Goal: Navigation & Orientation: Find specific page/section

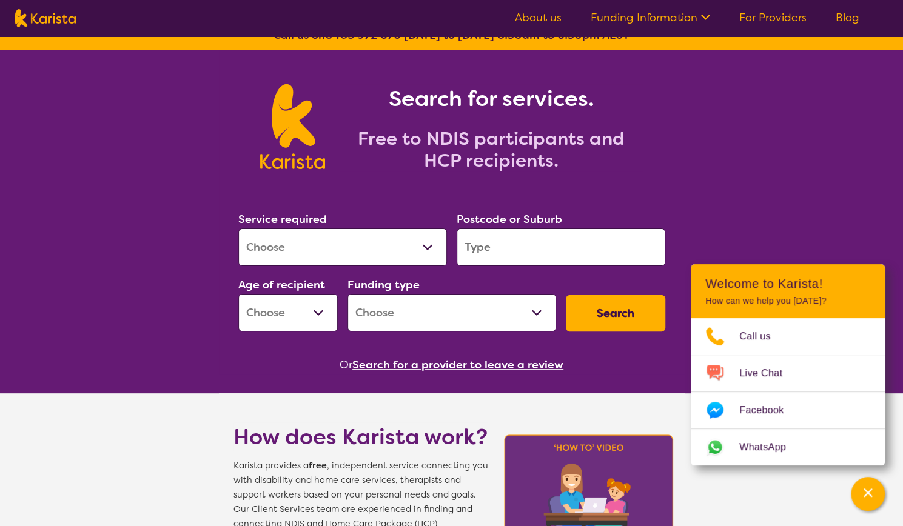
scroll to position [18, 0]
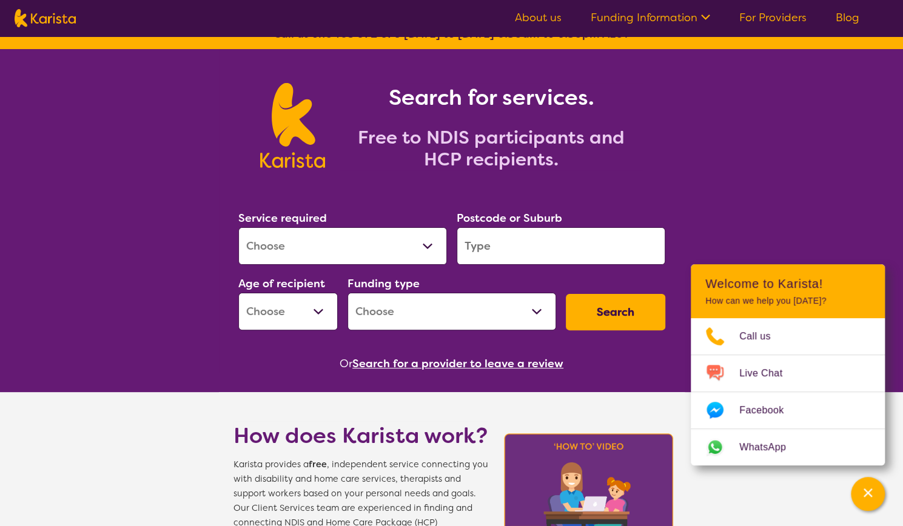
click at [535, 20] on link "About us" at bounding box center [538, 17] width 47 height 15
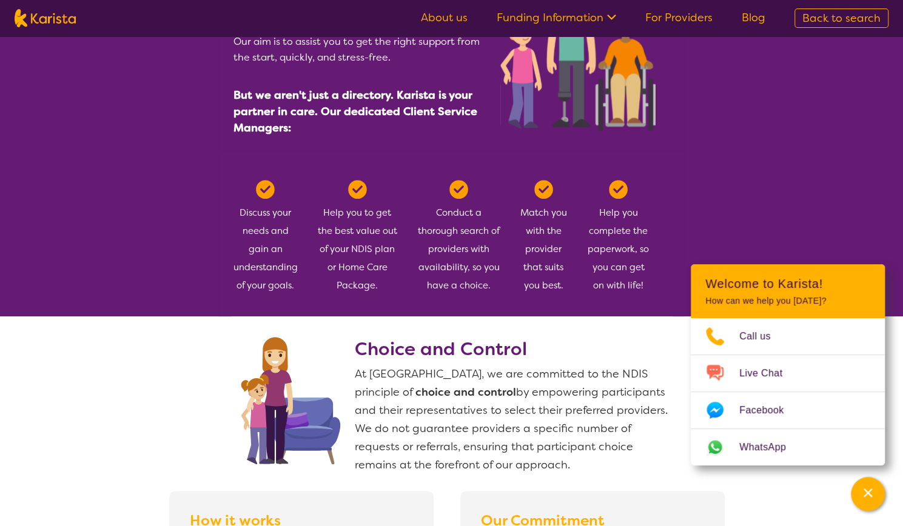
scroll to position [626, 0]
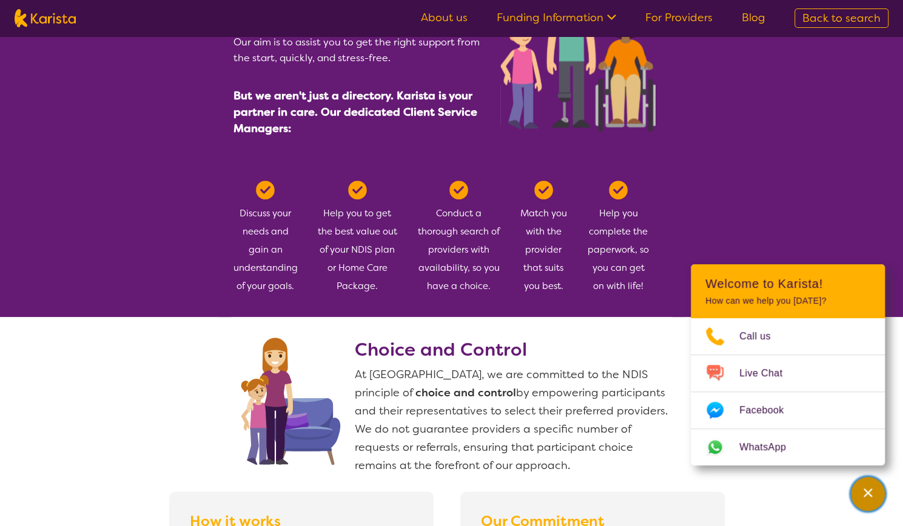
click at [871, 494] on icon "Channel Menu" at bounding box center [868, 493] width 12 height 12
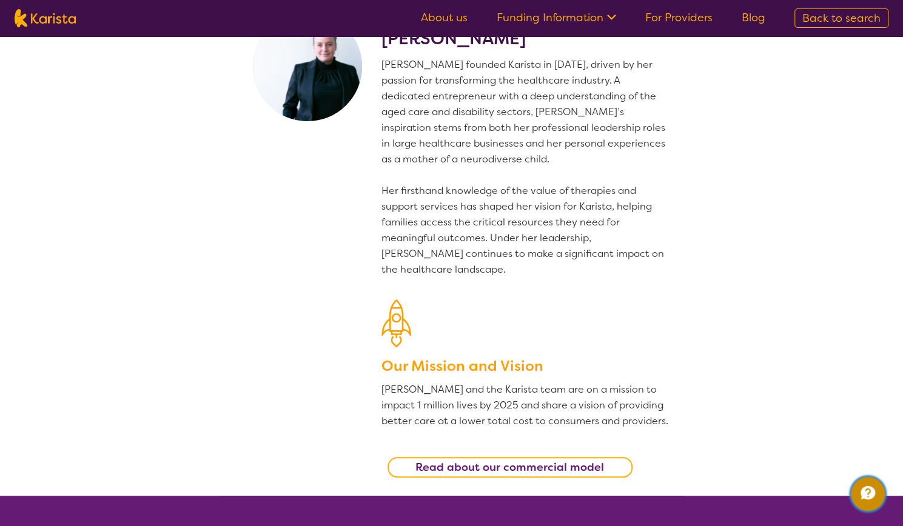
scroll to position [24, 0]
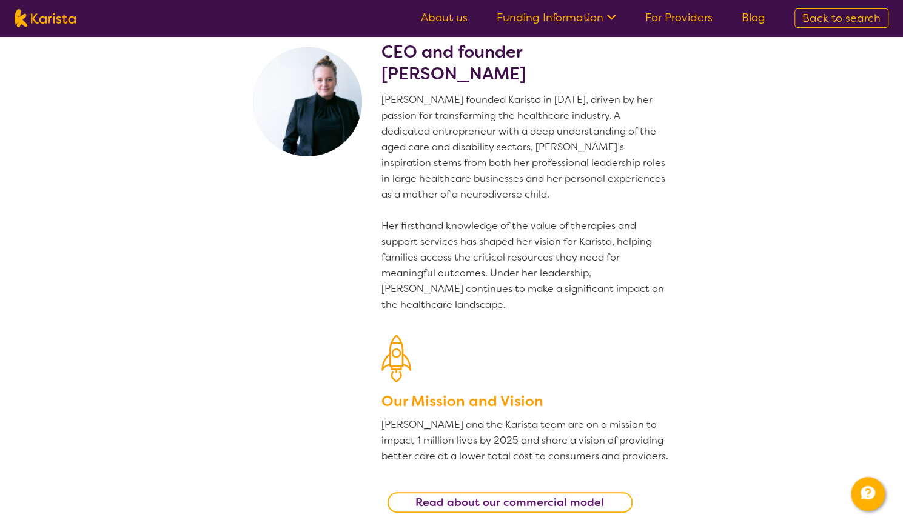
click at [67, 20] on img at bounding box center [45, 18] width 61 height 18
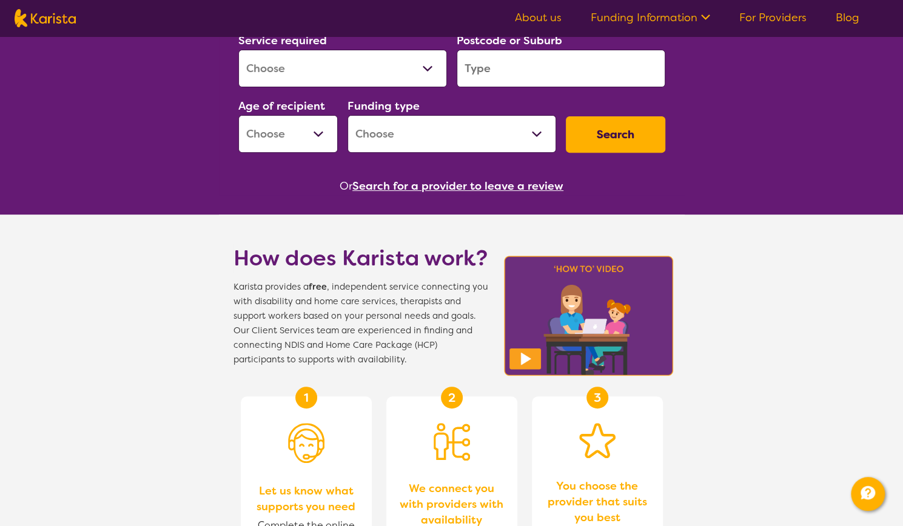
scroll to position [197, 0]
